Goal: Task Accomplishment & Management: Complete application form

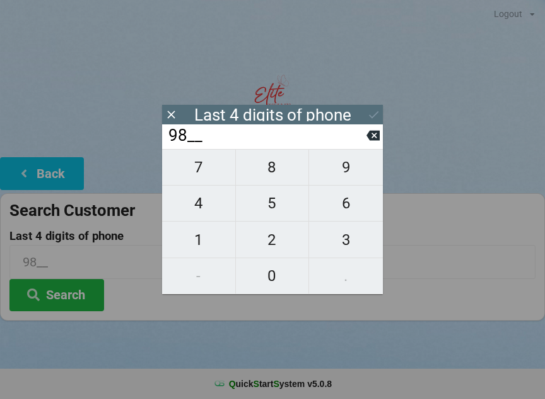
click at [281, 214] on span "5" at bounding box center [272, 203] width 73 height 27
type input "985_"
click at [285, 245] on span "2" at bounding box center [272, 240] width 73 height 27
type input "9852"
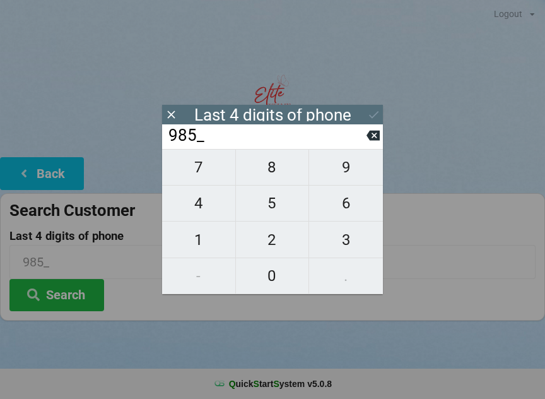
type input "9852"
click at [57, 299] on button "Search" at bounding box center [56, 295] width 95 height 32
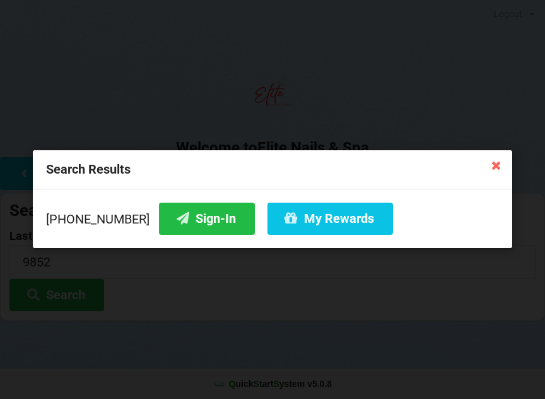
click at [297, 222] on button "My Rewards" at bounding box center [331, 219] width 126 height 32
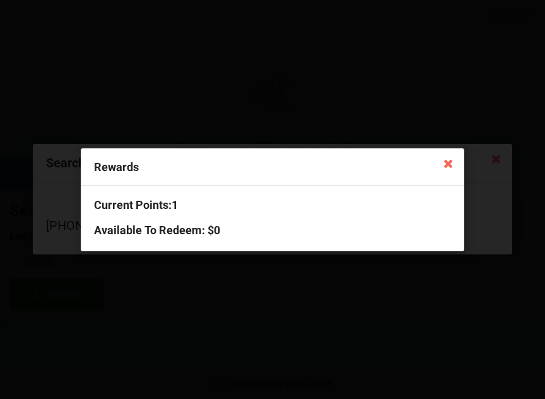
click at [446, 162] on icon at bounding box center [448, 163] width 20 height 20
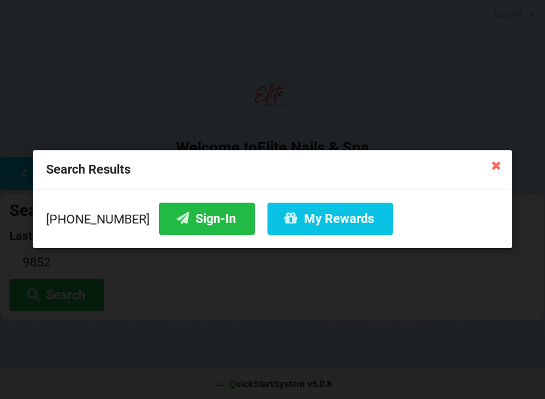
click at [195, 212] on button "Sign-In" at bounding box center [207, 219] width 96 height 32
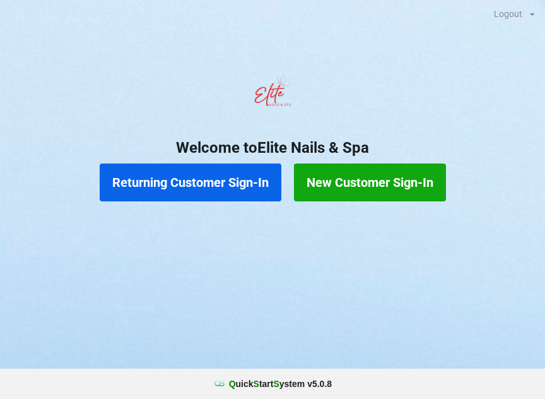
click at [232, 180] on button "Returning Customer Sign-In" at bounding box center [191, 182] width 182 height 38
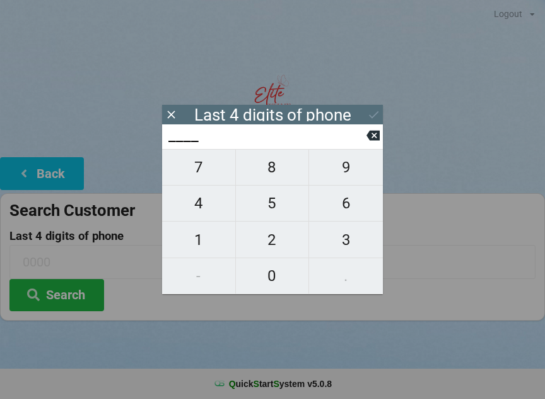
click at [347, 165] on span "9" at bounding box center [346, 167] width 74 height 27
type input "9___"
click at [276, 173] on span "8" at bounding box center [272, 167] width 73 height 27
type input "98__"
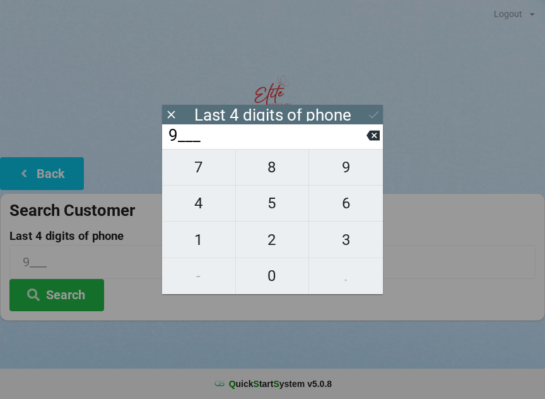
type input "98__"
click at [270, 213] on span "5" at bounding box center [272, 203] width 73 height 27
type input "985_"
click at [280, 245] on span "2" at bounding box center [272, 240] width 73 height 27
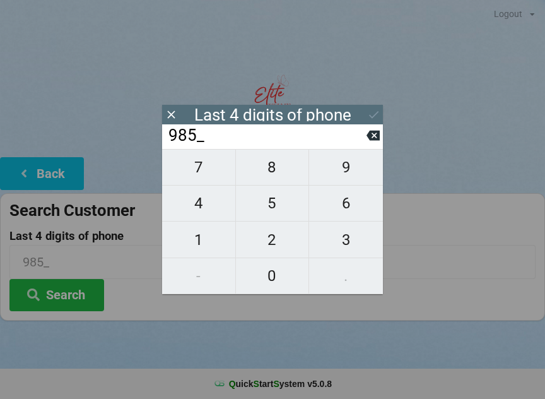
type input "9852"
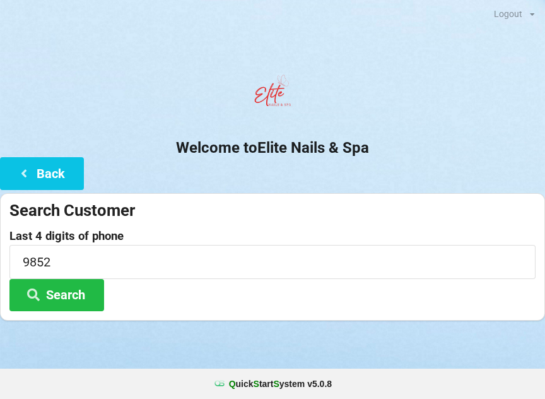
click at [78, 292] on button "Search" at bounding box center [56, 295] width 95 height 32
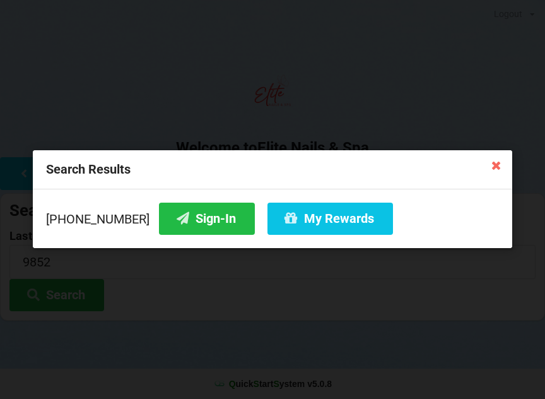
click at [171, 210] on button "Sign-In" at bounding box center [207, 219] width 96 height 32
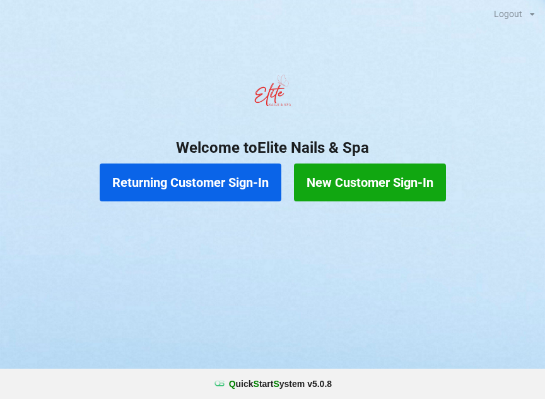
click at [194, 186] on button "Returning Customer Sign-In" at bounding box center [191, 182] width 182 height 38
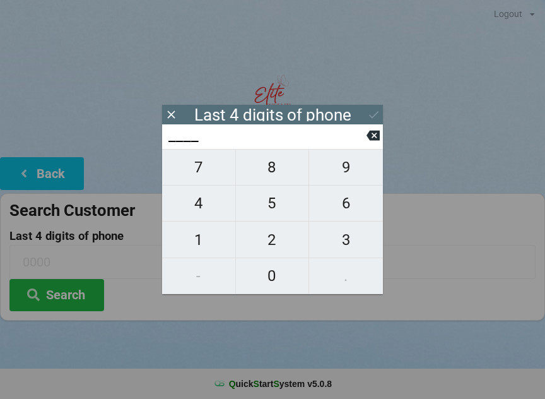
click at [353, 243] on span "3" at bounding box center [346, 240] width 74 height 27
type input "3___"
click at [282, 240] on span "2" at bounding box center [272, 240] width 73 height 27
type input "32__"
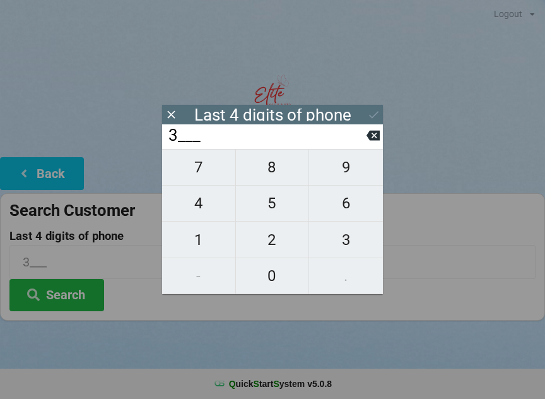
type input "32__"
click at [211, 242] on span "1" at bounding box center [198, 240] width 73 height 27
type input "321_"
click at [266, 242] on span "2" at bounding box center [272, 240] width 73 height 27
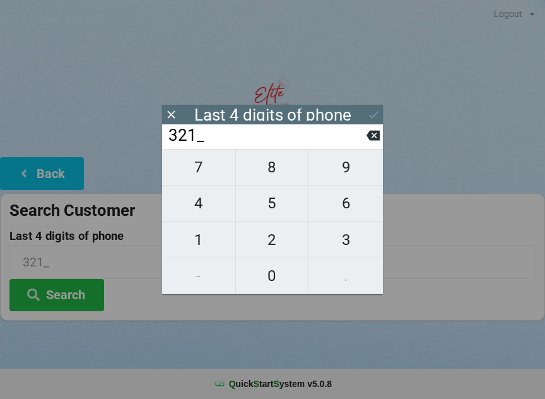
type input "3212"
click at [353, 246] on div "7 8 9 4 5 6 1 2 3 - 0 ." at bounding box center [272, 221] width 221 height 145
click at [371, 141] on icon at bounding box center [373, 136] width 13 height 10
click at [374, 141] on icon at bounding box center [373, 136] width 13 height 10
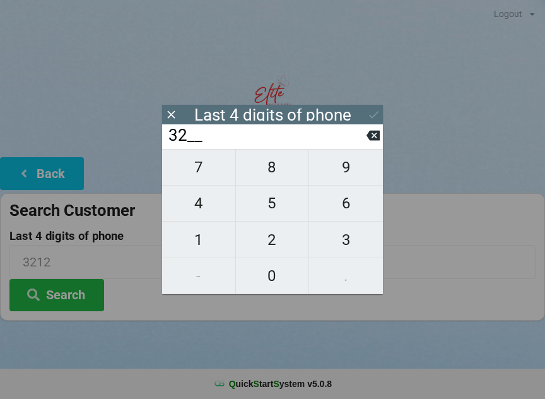
click at [377, 139] on icon at bounding box center [373, 136] width 13 height 10
click at [369, 134] on icon at bounding box center [373, 135] width 13 height 13
click at [211, 170] on span "7" at bounding box center [198, 167] width 73 height 27
type input "7___"
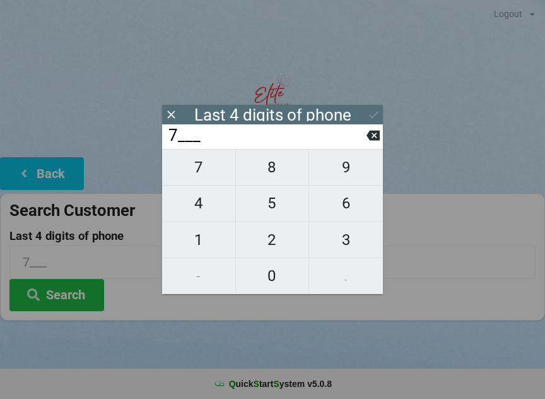
click at [270, 277] on span "0" at bounding box center [272, 276] width 73 height 27
type input "70__"
click at [280, 273] on span "0" at bounding box center [272, 276] width 73 height 27
type input "700_"
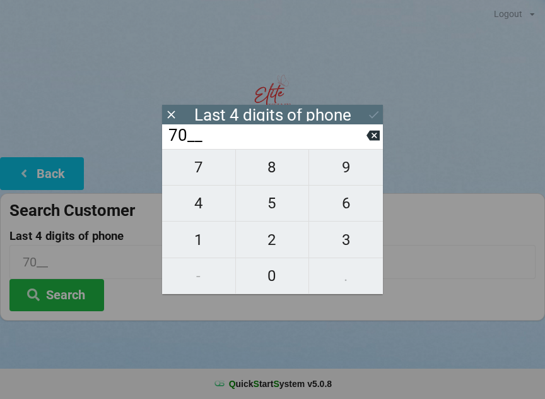
type input "700_"
click at [196, 175] on span "7" at bounding box center [198, 167] width 73 height 27
type input "7007"
click at [76, 294] on button "Search" at bounding box center [56, 295] width 95 height 32
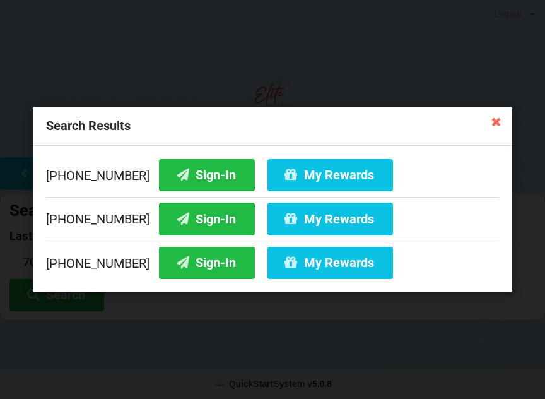
click at [181, 170] on button "Sign-In" at bounding box center [207, 175] width 96 height 32
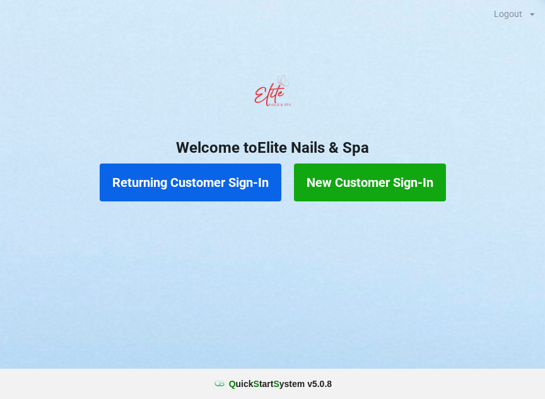
click at [178, 194] on button "Returning Customer Sign-In" at bounding box center [191, 182] width 182 height 38
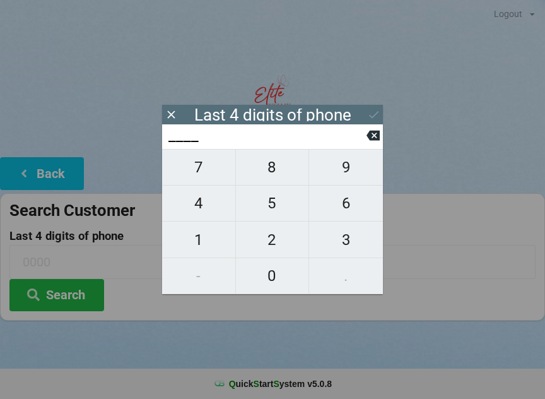
click at [198, 198] on span "4" at bounding box center [198, 203] width 73 height 27
type input "4___"
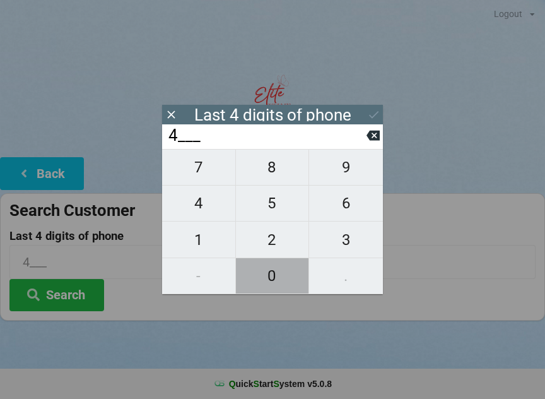
click at [273, 294] on button "0" at bounding box center [273, 276] width 74 height 36
type input "40__"
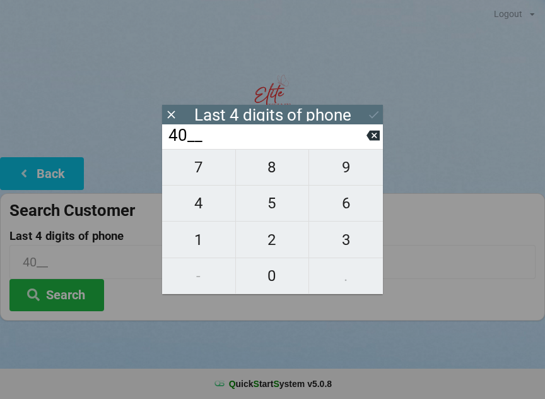
click at [207, 177] on span "7" at bounding box center [198, 167] width 73 height 27
type input "407_"
click at [352, 203] on span "6" at bounding box center [346, 203] width 74 height 27
type input "4076"
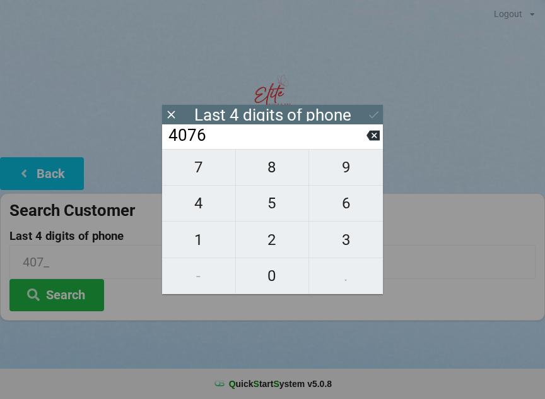
type input "4076"
click at [273, 242] on div "7 8 9 4 5 6 1 2 3 - 0 ." at bounding box center [272, 221] width 221 height 145
click at [208, 206] on div "7 8 9 4 5 6 1 2 3 - 0 ." at bounding box center [272, 221] width 221 height 145
click at [374, 140] on icon at bounding box center [373, 135] width 13 height 13
click at [373, 141] on icon at bounding box center [373, 136] width 13 height 10
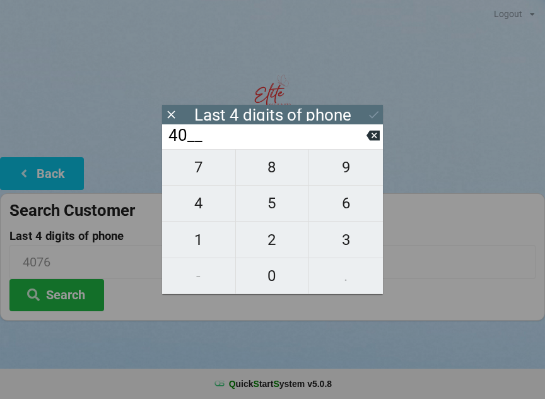
click at [376, 137] on icon at bounding box center [373, 136] width 13 height 10
click at [374, 141] on icon at bounding box center [373, 135] width 13 height 13
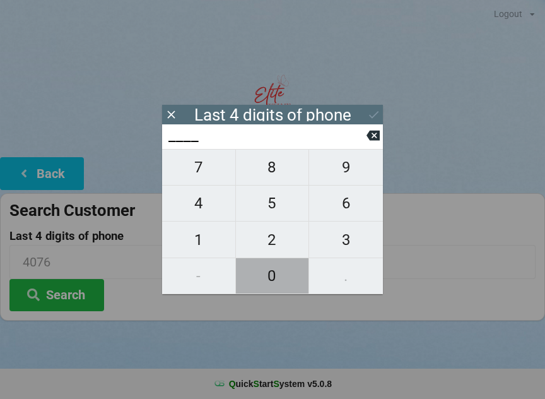
click at [273, 281] on span "0" at bounding box center [272, 276] width 73 height 27
type input "0___"
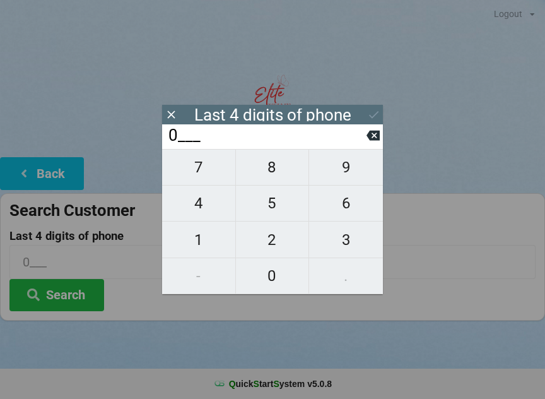
click at [206, 167] on span "7" at bounding box center [198, 167] width 73 height 27
type input "07__"
click at [273, 207] on span "5" at bounding box center [272, 203] width 73 height 27
type input "075_"
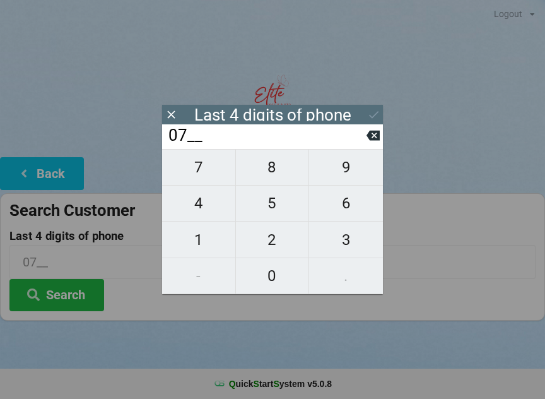
type input "075_"
click at [333, 237] on span "3" at bounding box center [346, 240] width 74 height 27
type input "0753"
click at [362, 136] on input "0753" at bounding box center [266, 136] width 199 height 20
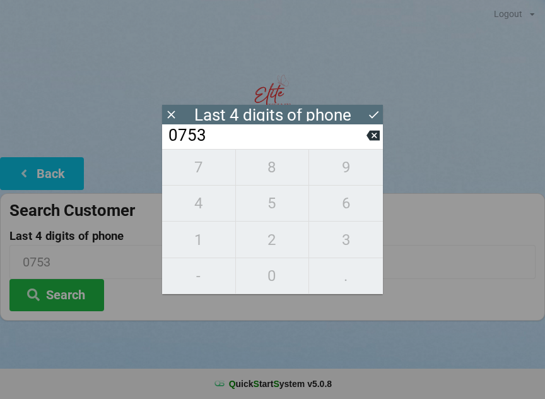
click at [376, 138] on icon at bounding box center [373, 135] width 13 height 13
click at [352, 174] on span "9" at bounding box center [346, 167] width 74 height 27
type input "0759"
click at [371, 107] on button at bounding box center [373, 114] width 13 height 17
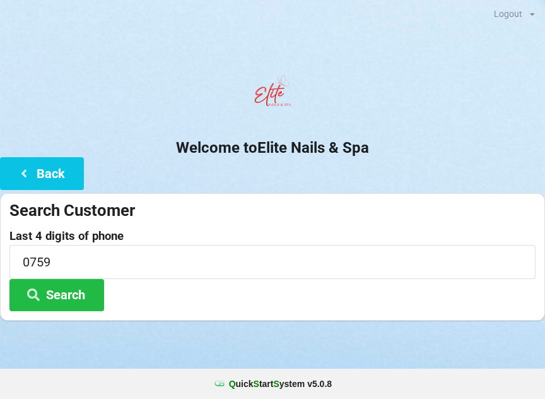
click at [56, 306] on button "Search" at bounding box center [56, 295] width 95 height 32
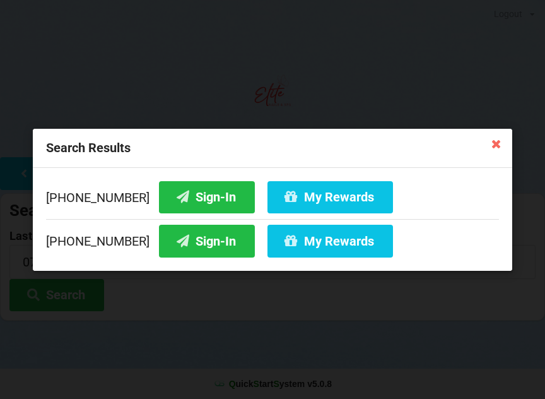
click at [204, 196] on button "Sign-In" at bounding box center [207, 197] width 96 height 32
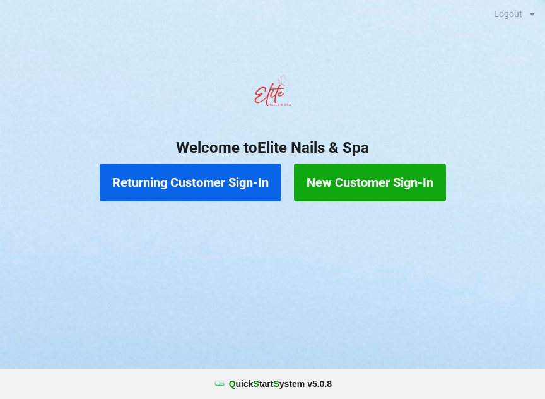
click at [235, 187] on button "Returning Customer Sign-In" at bounding box center [191, 182] width 182 height 38
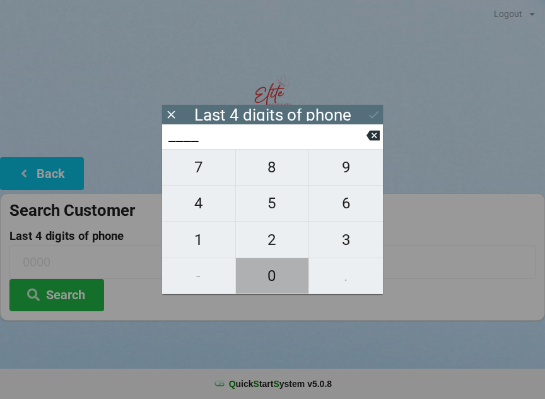
click at [279, 279] on span "0" at bounding box center [272, 276] width 73 height 27
type input "0___"
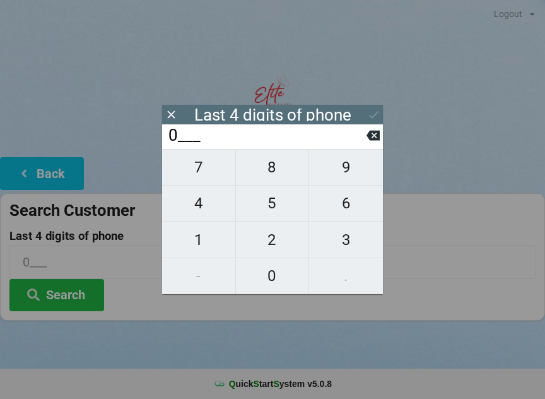
click at [283, 272] on span "0" at bounding box center [272, 276] width 73 height 27
type input "00__"
click at [213, 243] on span "1" at bounding box center [198, 240] width 73 height 27
type input "001_"
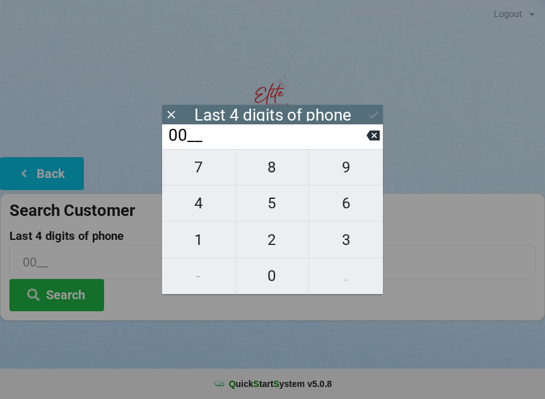
type input "001_"
click at [278, 282] on span "0" at bounding box center [272, 276] width 73 height 27
type input "0010"
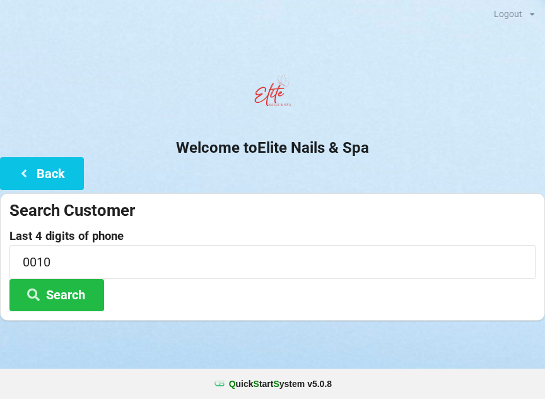
click at [83, 293] on button "Search" at bounding box center [56, 295] width 95 height 32
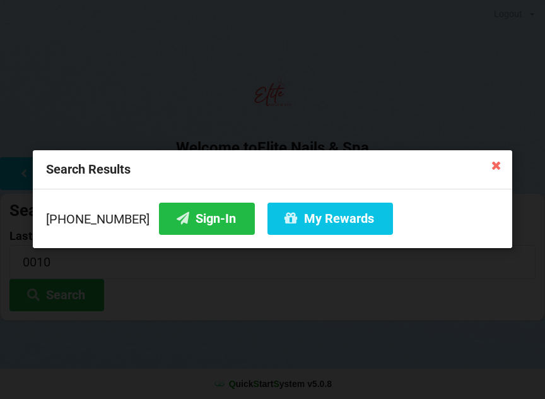
click at [499, 169] on icon at bounding box center [496, 165] width 20 height 20
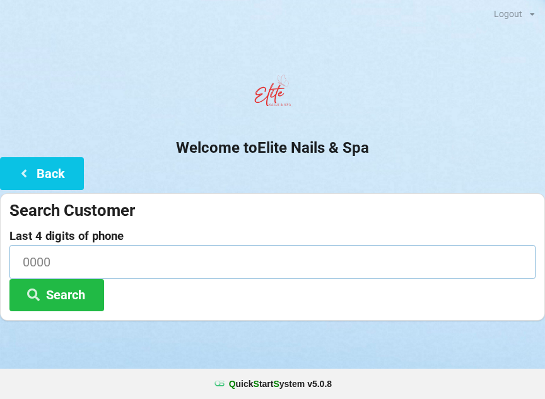
click at [289, 266] on input at bounding box center [272, 261] width 526 height 33
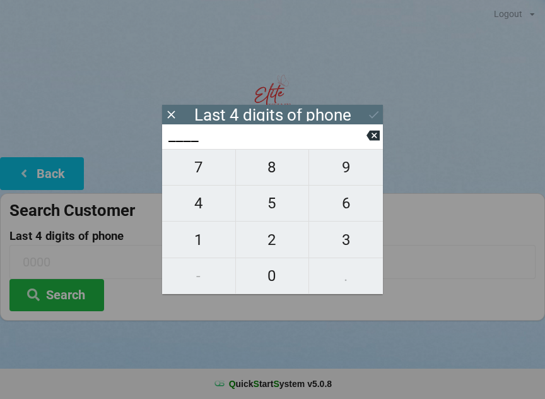
click at [278, 279] on span "0" at bounding box center [272, 276] width 73 height 27
type input "0___"
click at [285, 276] on span "0" at bounding box center [272, 276] width 73 height 27
type input "00__"
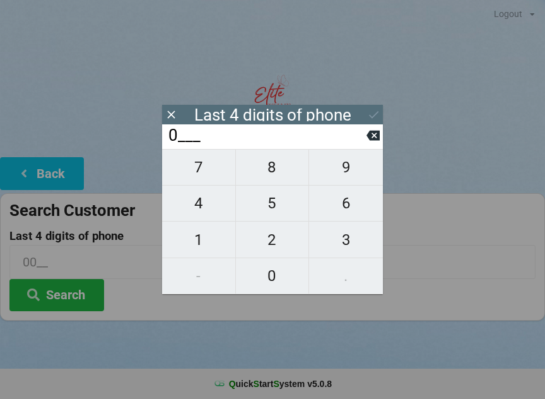
type input "00__"
click at [207, 175] on span "7" at bounding box center [198, 167] width 73 height 27
type input "007_"
click at [371, 138] on icon at bounding box center [373, 136] width 13 height 10
type input "00__"
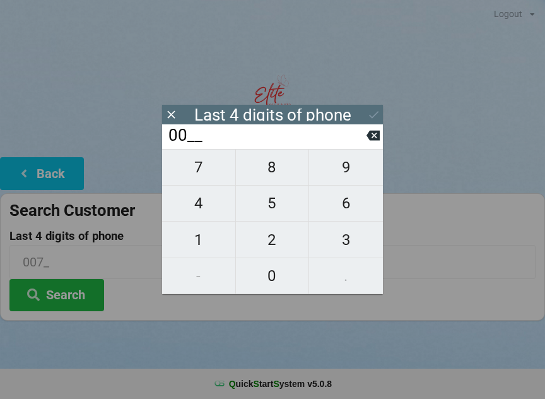
click at [215, 247] on span "1" at bounding box center [198, 240] width 73 height 27
type input "001_"
click at [284, 281] on span "0" at bounding box center [272, 276] width 73 height 27
type input "0010"
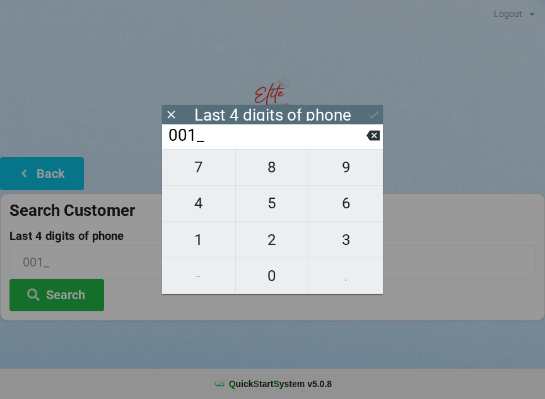
type input "0010"
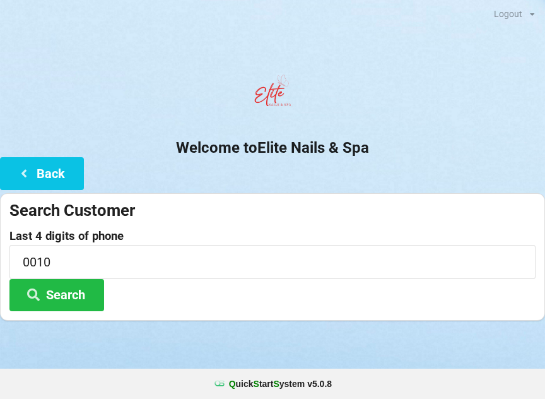
click at [466, 228] on form "Search Customer Last 4 digits of phone 0010 Search" at bounding box center [272, 255] width 526 height 111
click at [145, 252] on input "0010" at bounding box center [272, 261] width 526 height 33
click at [159, 95] on div at bounding box center [272, 96] width 545 height 54
click at [29, 160] on button "Back" at bounding box center [42, 173] width 84 height 32
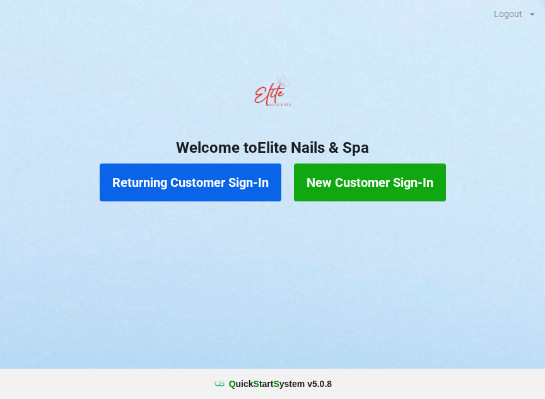
click at [386, 177] on button "New Customer Sign-In" at bounding box center [370, 182] width 152 height 38
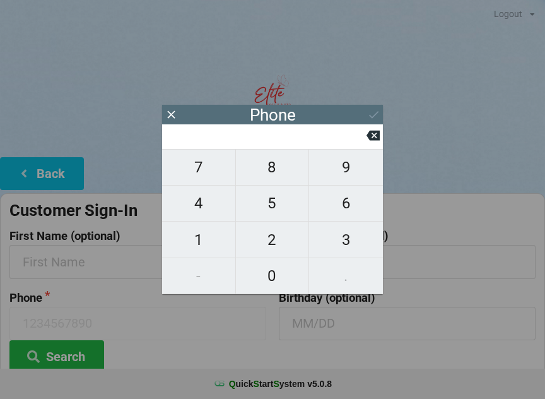
click at [352, 170] on span "9" at bounding box center [346, 167] width 74 height 27
type input "9"
click at [276, 202] on span "5" at bounding box center [272, 203] width 73 height 27
type input "95"
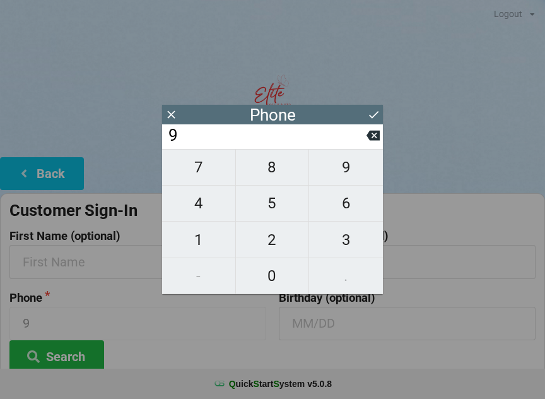
type input "95"
click at [356, 208] on span "6" at bounding box center [346, 203] width 74 height 27
type input "956"
click at [277, 251] on span "2" at bounding box center [272, 240] width 73 height 27
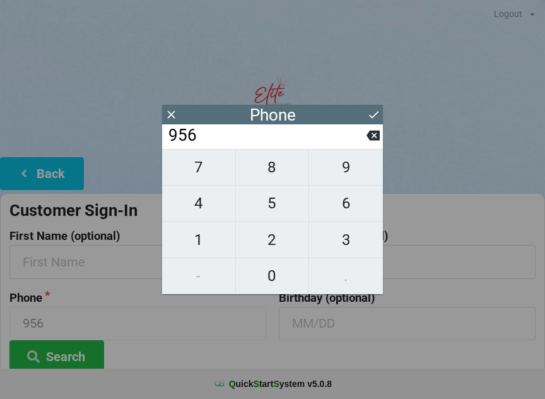
type input "9562"
click at [350, 177] on span "9" at bounding box center [346, 167] width 74 height 27
type input "95629"
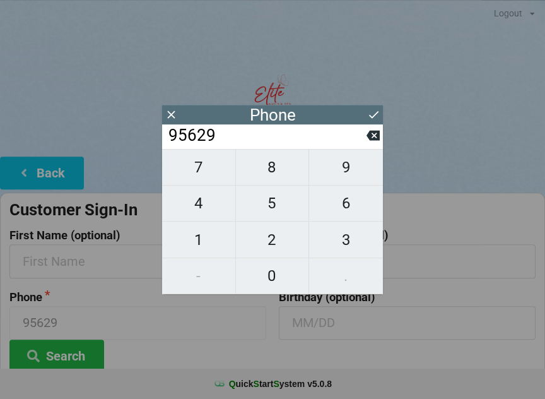
scroll to position [1, 0]
click at [352, 217] on span "6" at bounding box center [346, 203] width 74 height 27
type input "956296"
click at [206, 209] on span "4" at bounding box center [198, 203] width 73 height 27
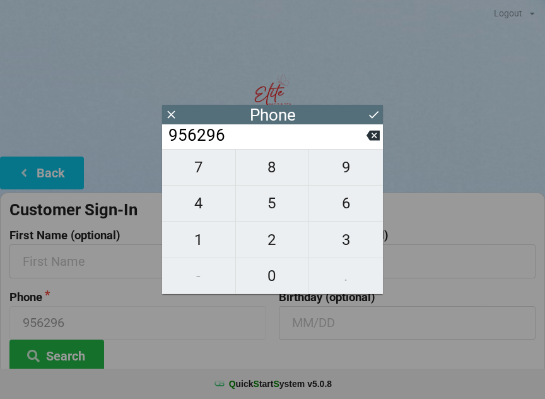
type input "9562964"
click at [353, 209] on span "6" at bounding box center [346, 203] width 74 height 27
type input "95629646"
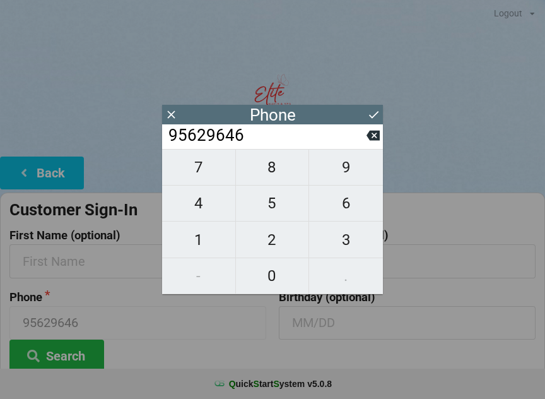
click at [355, 237] on span "3" at bounding box center [346, 240] width 74 height 27
type input "956296463"
click at [376, 114] on icon at bounding box center [373, 115] width 9 height 8
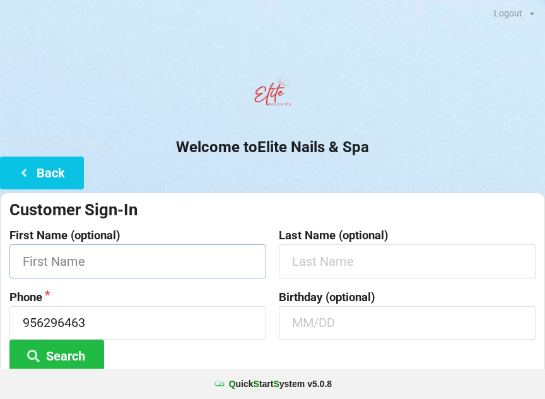
click at [157, 266] on input "text" at bounding box center [137, 260] width 257 height 33
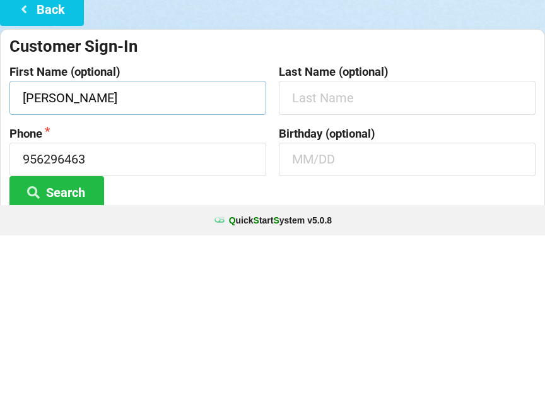
type input "[PERSON_NAME]"
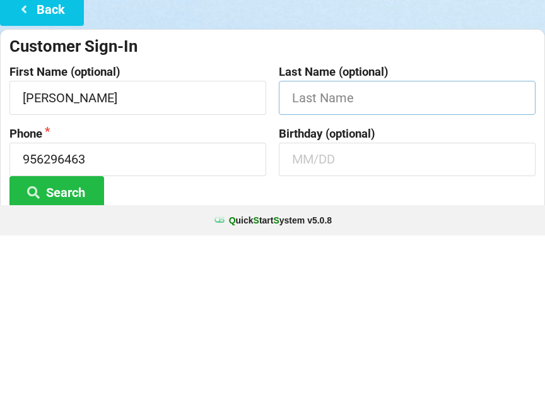
click at [345, 244] on input "text" at bounding box center [407, 260] width 257 height 33
type input "Sierra"
click at [351, 306] on input "text" at bounding box center [407, 322] width 257 height 33
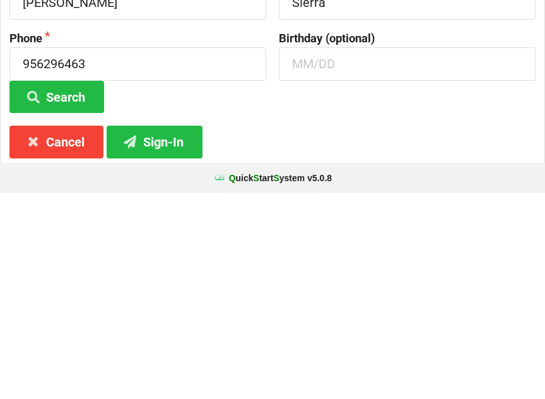
click at [161, 331] on button "Sign-In" at bounding box center [155, 347] width 96 height 32
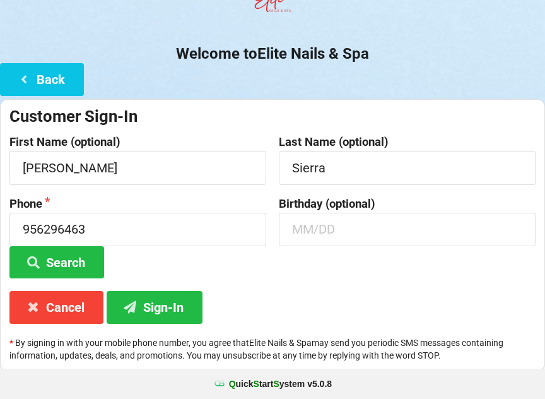
click at [162, 309] on button "Sign-In" at bounding box center [155, 307] width 96 height 32
click at [49, 220] on input "956296463" at bounding box center [137, 229] width 257 height 33
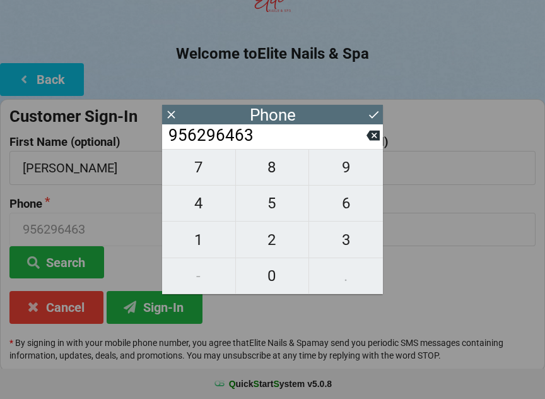
click at [375, 137] on icon at bounding box center [373, 136] width 13 height 10
click at [372, 139] on icon at bounding box center [373, 136] width 13 height 10
click at [369, 139] on icon at bounding box center [373, 136] width 13 height 10
click at [372, 138] on icon at bounding box center [373, 136] width 13 height 10
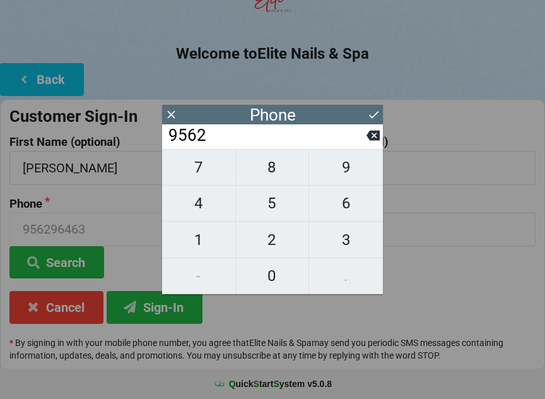
click at [372, 138] on icon at bounding box center [373, 136] width 13 height 10
type input "956"
click at [203, 266] on div "7 8 9 4 5 6 1 2 3 - 0 ." at bounding box center [272, 221] width 221 height 145
click at [203, 270] on div "7 8 9 4 5 6 1 2 3 - 0 ." at bounding box center [272, 221] width 221 height 145
click at [198, 280] on div "7 8 9 4 5 6 1 2 3 - 0 ." at bounding box center [272, 221] width 221 height 145
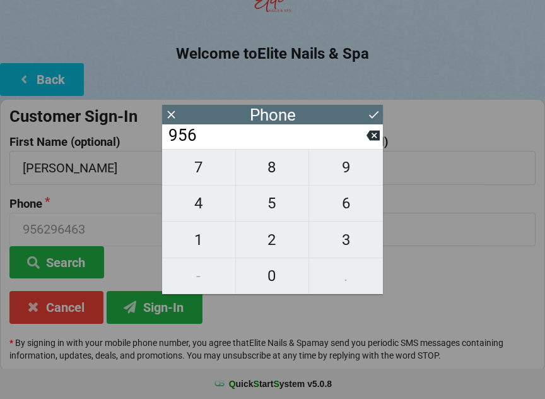
click at [207, 275] on div "7 8 9 4 5 6 1 2 3 - 0 ." at bounding box center [272, 221] width 221 height 145
click at [193, 268] on div "7 8 9 4 5 6 1 2 3 - 0 ." at bounding box center [272, 221] width 221 height 145
click at [268, 239] on span "2" at bounding box center [272, 240] width 73 height 27
type input "9562"
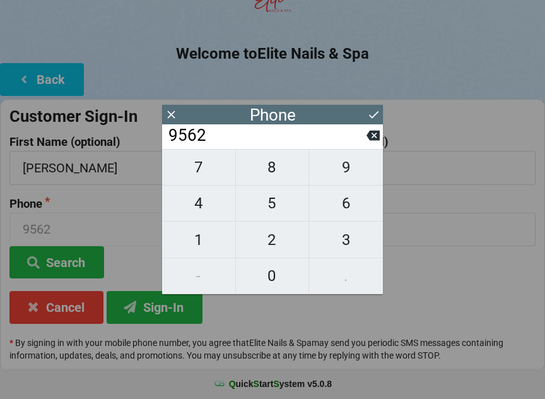
click at [203, 179] on span "7" at bounding box center [198, 167] width 73 height 27
type input "95627"
click at [347, 174] on span "9" at bounding box center [346, 167] width 74 height 27
type input "956279"
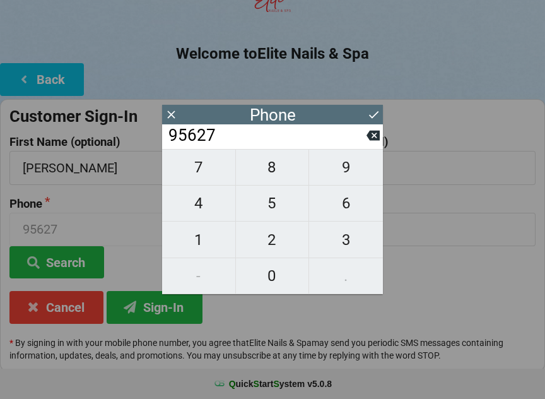
type input "956279"
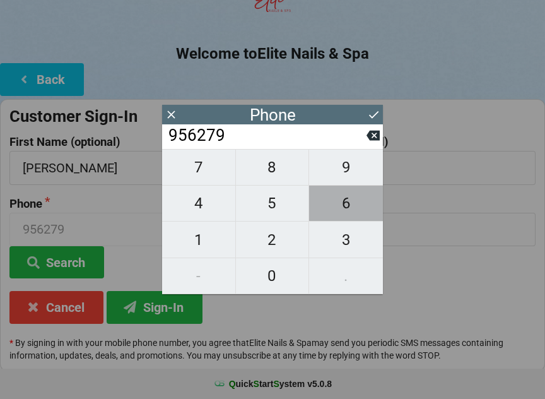
click at [351, 208] on span "6" at bounding box center [346, 203] width 74 height 27
type input "9562796"
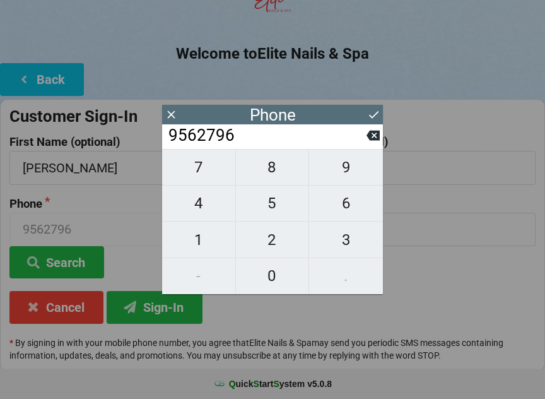
click at [194, 217] on span "4" at bounding box center [198, 203] width 73 height 27
type input "95627964"
click at [336, 210] on span "6" at bounding box center [346, 203] width 74 height 27
type input "956279646"
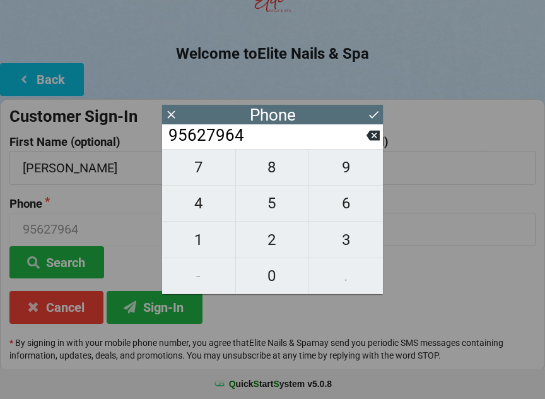
type input "956279646"
click at [347, 238] on span "3" at bounding box center [346, 240] width 74 height 27
type input "9562796463"
click at [374, 109] on icon at bounding box center [373, 114] width 13 height 13
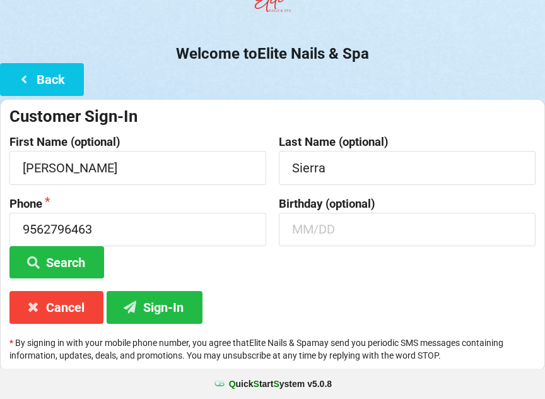
click at [170, 309] on button "Sign-In" at bounding box center [155, 307] width 96 height 32
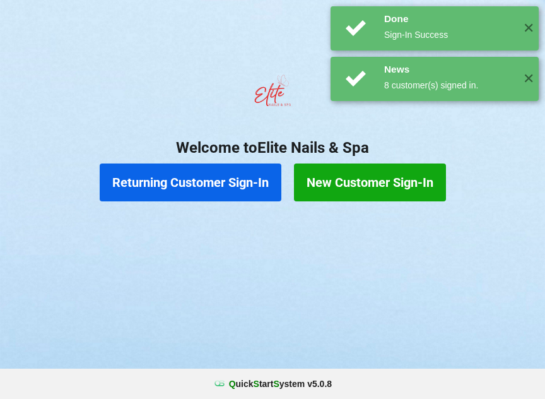
scroll to position [0, 0]
